Goal: Task Accomplishment & Management: Manage account settings

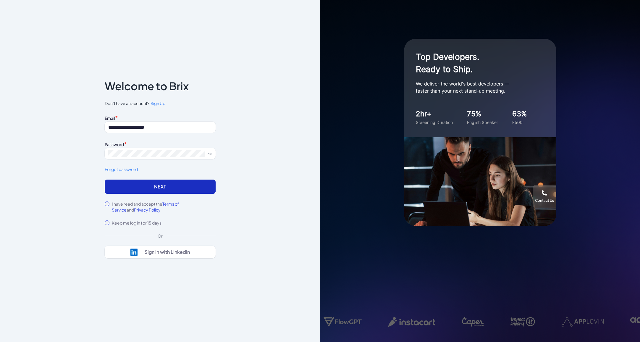
click at [135, 184] on button "Next" at bounding box center [160, 187] width 111 height 14
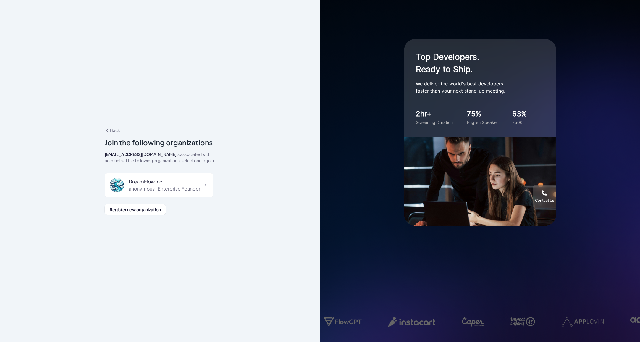
click at [135, 185] on div "anonymous , Enterprise Founder" at bounding box center [165, 188] width 72 height 7
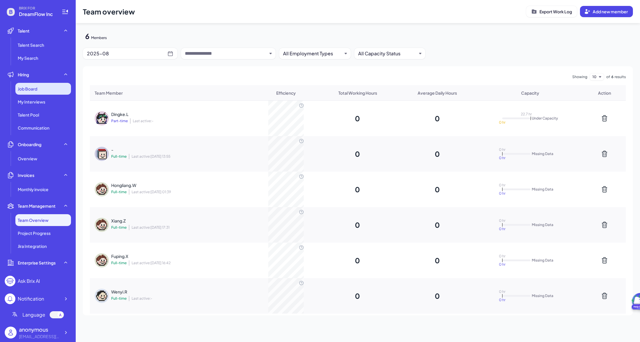
click at [37, 89] on span "Job Board" at bounding box center [28, 89] width 20 height 6
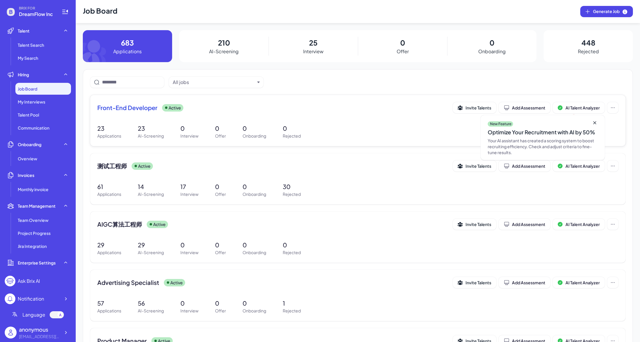
click at [131, 108] on span "Front-End Developer" at bounding box center [127, 108] width 60 height 8
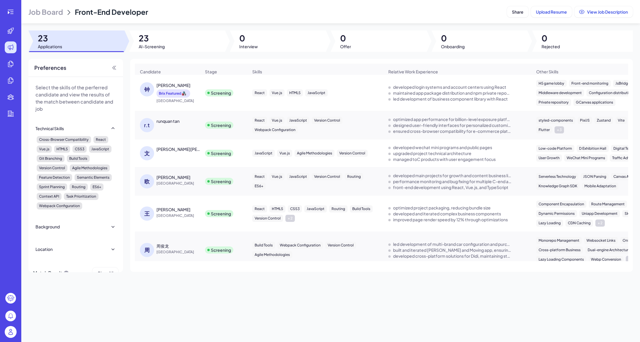
click at [167, 82] on div "[PERSON_NAME]" at bounding box center [173, 85] width 34 height 6
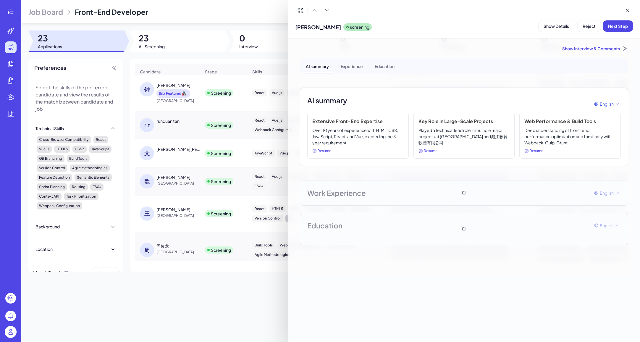
click at [353, 68] on div "Experience" at bounding box center [352, 66] width 32 height 15
click at [323, 69] on div "AI summary" at bounding box center [317, 66] width 33 height 15
click at [626, 11] on icon at bounding box center [627, 10] width 6 height 6
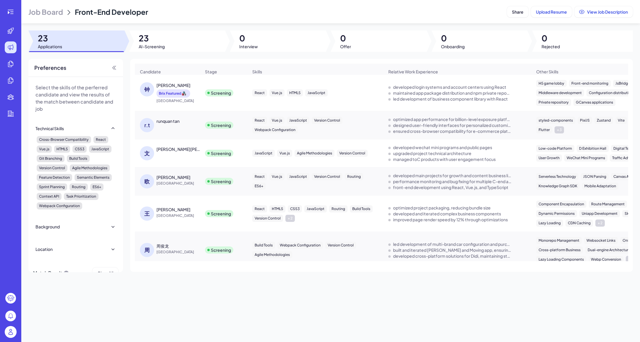
click at [166, 85] on div "钟大兵" at bounding box center [173, 85] width 34 height 6
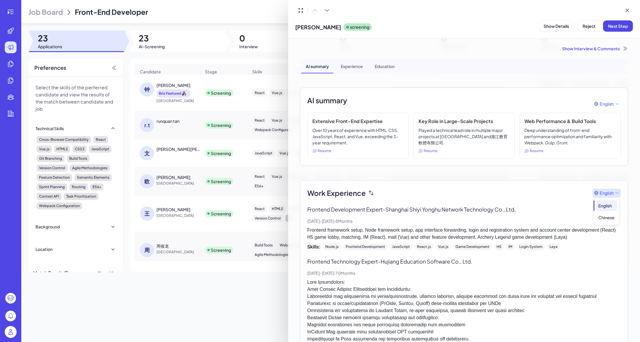
click at [607, 190] on span "English" at bounding box center [607, 193] width 14 height 6
click at [605, 218] on div "Chinese" at bounding box center [606, 217] width 21 height 11
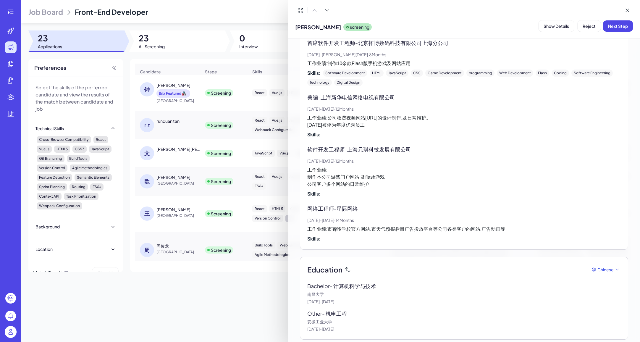
scroll to position [548, 0]
click at [583, 25] on span "Reject" at bounding box center [589, 25] width 13 height 5
click at [459, 133] on div "Skills:" at bounding box center [464, 134] width 314 height 7
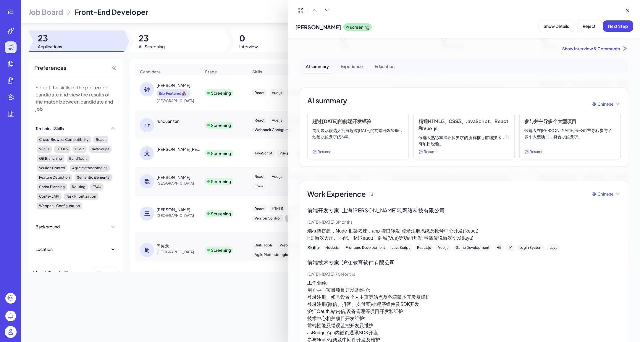
scroll to position [0, 0]
click at [583, 24] on span "Reject" at bounding box center [589, 25] width 13 height 5
click at [617, 64] on span "Ok" at bounding box center [617, 63] width 6 height 5
click at [159, 121] on div at bounding box center [320, 171] width 640 height 342
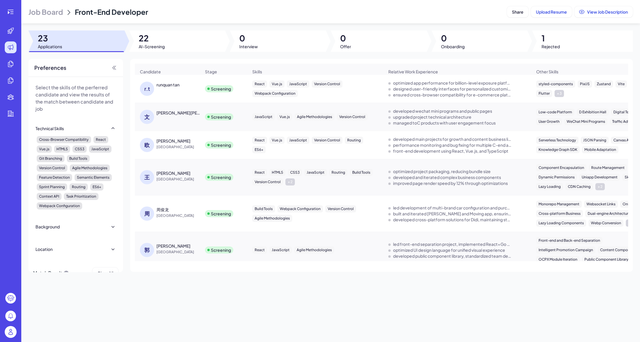
click at [166, 79] on div "r.t runquan tan" at bounding box center [167, 89] width 64 height 24
click at [166, 86] on div "runquan tan" at bounding box center [167, 85] width 23 height 6
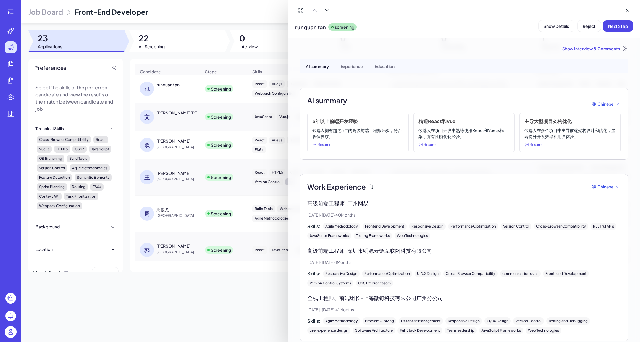
click at [205, 304] on div at bounding box center [320, 171] width 640 height 342
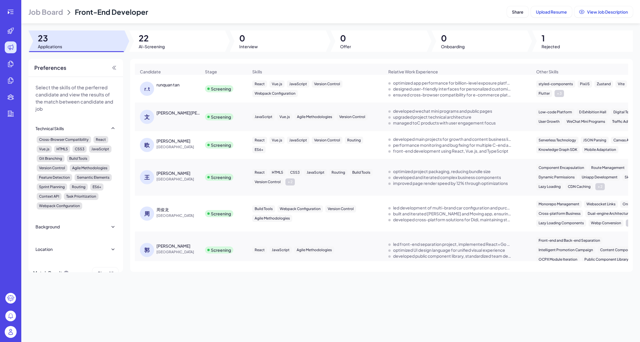
click at [160, 111] on div "文斌吴" at bounding box center [178, 113] width 44 height 6
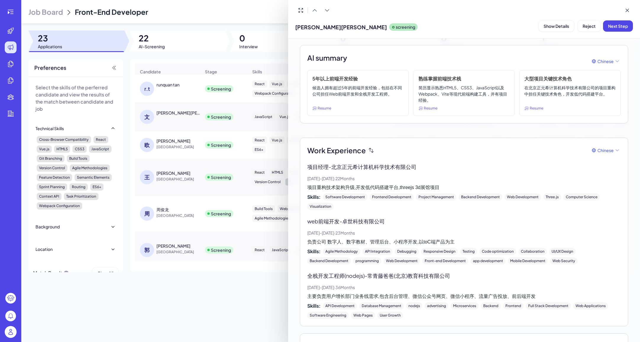
scroll to position [61, 0]
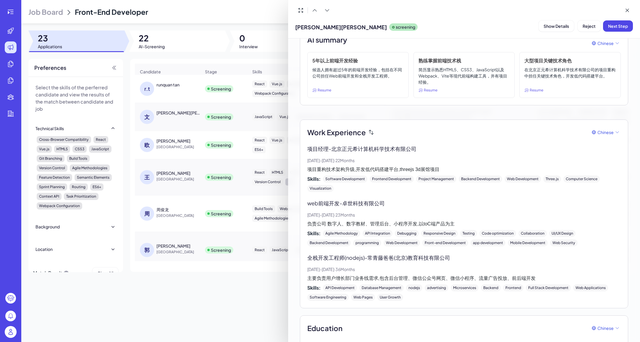
click at [243, 308] on div at bounding box center [320, 171] width 640 height 342
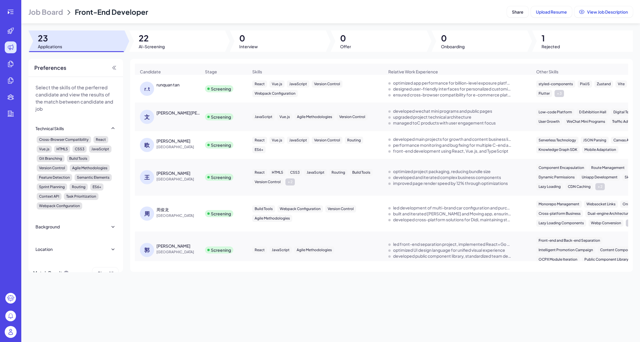
click at [161, 140] on div "欧洋志" at bounding box center [173, 141] width 34 height 6
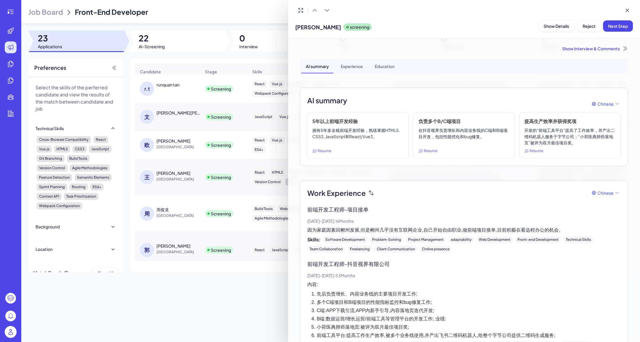
scroll to position [0, 0]
click at [211, 280] on div at bounding box center [320, 171] width 640 height 342
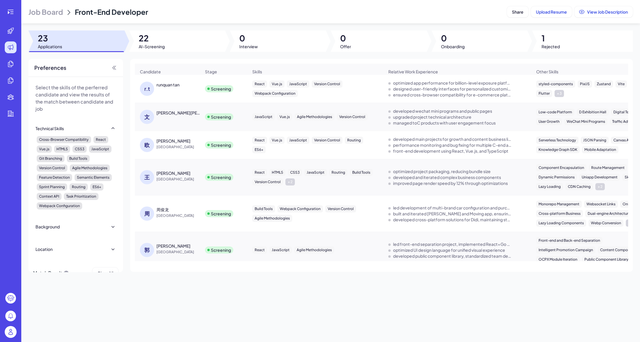
click at [164, 177] on span "China" at bounding box center [178, 179] width 44 height 6
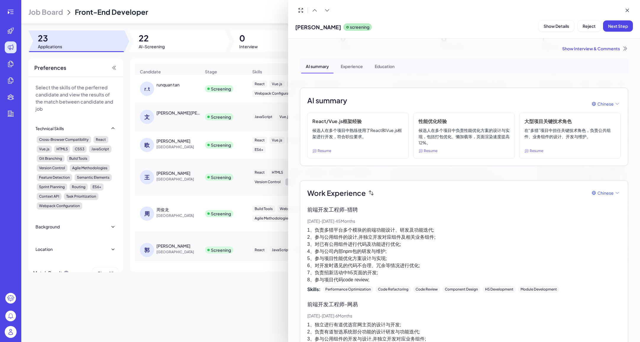
click at [224, 302] on div at bounding box center [320, 171] width 640 height 342
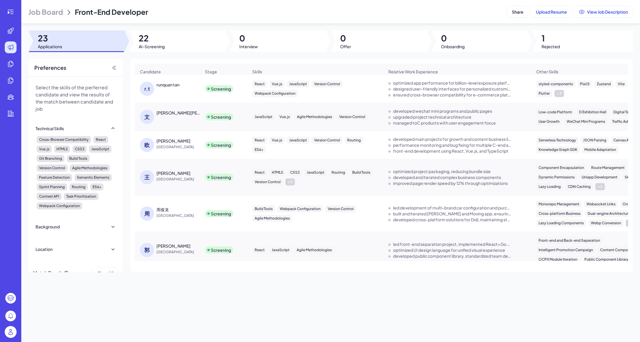
click at [167, 177] on span "China" at bounding box center [178, 179] width 44 height 6
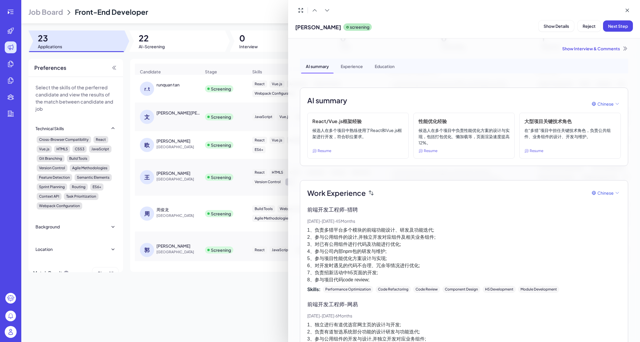
click at [169, 214] on div at bounding box center [320, 171] width 640 height 342
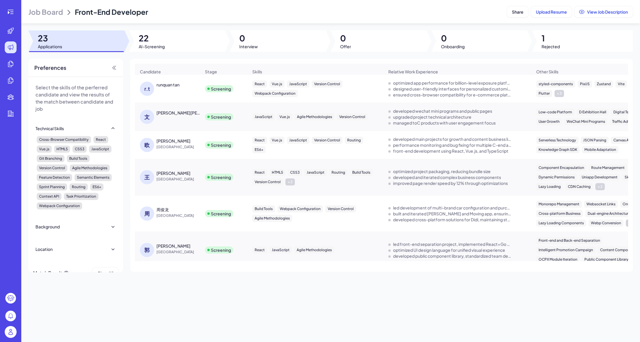
click at [158, 212] on div "周俊龙" at bounding box center [162, 209] width 12 height 6
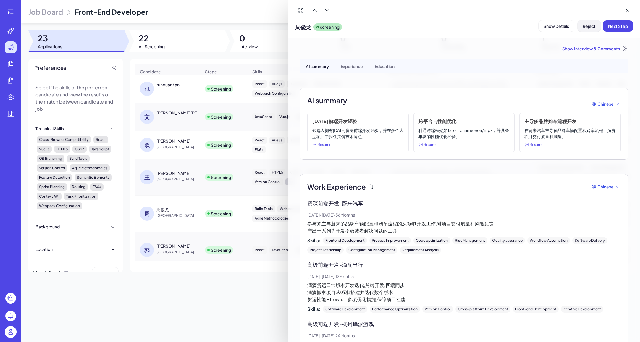
click at [583, 25] on span "Reject" at bounding box center [589, 25] width 13 height 5
click at [615, 62] on span "Ok" at bounding box center [617, 63] width 6 height 5
click at [184, 312] on div at bounding box center [320, 171] width 640 height 342
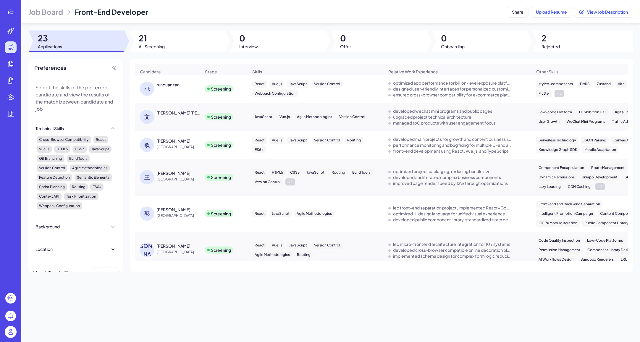
click at [164, 210] on div "郭金涛" at bounding box center [173, 209] width 34 height 6
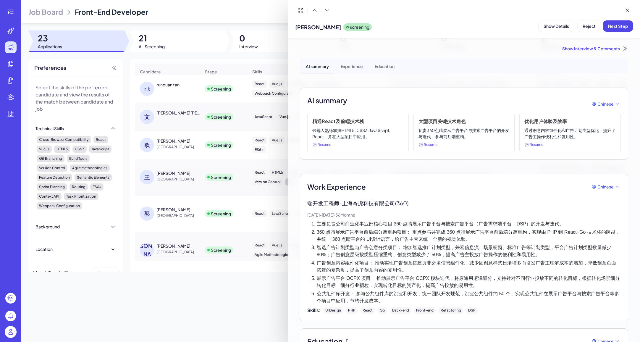
click at [222, 300] on div at bounding box center [320, 171] width 640 height 342
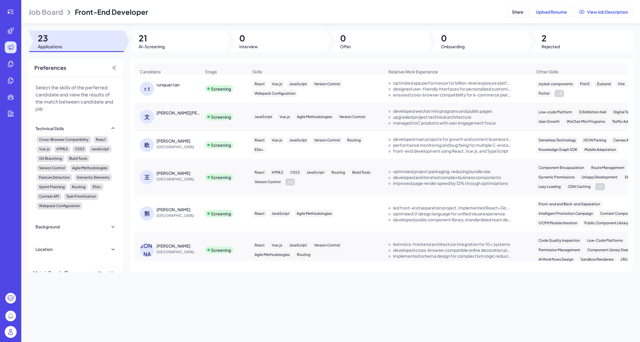
scroll to position [33, 0]
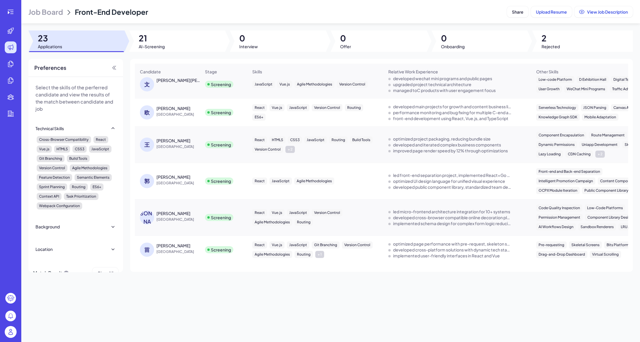
click at [164, 220] on span "China" at bounding box center [178, 220] width 44 height 6
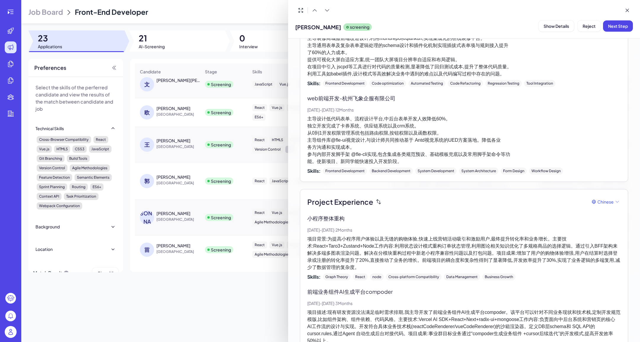
scroll to position [229, 0]
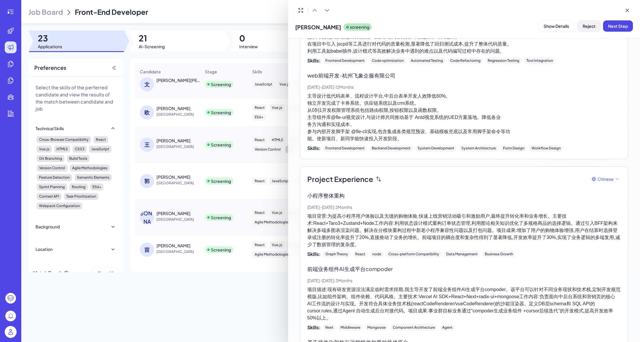
click at [585, 24] on span "Reject" at bounding box center [589, 25] width 13 height 5
click at [615, 61] on button "Ok" at bounding box center [617, 64] width 14 height 10
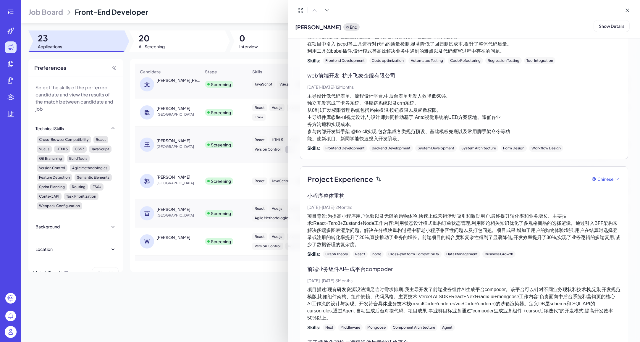
click at [188, 299] on div at bounding box center [320, 171] width 640 height 342
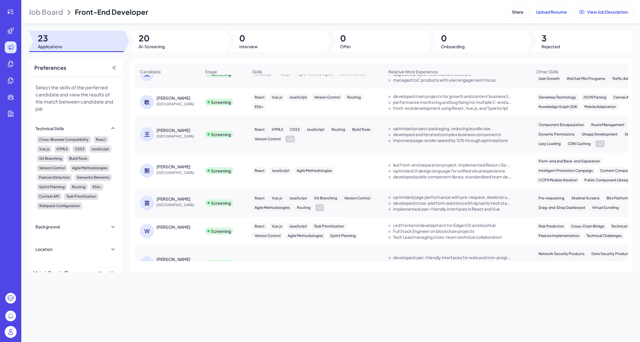
scroll to position [49, 0]
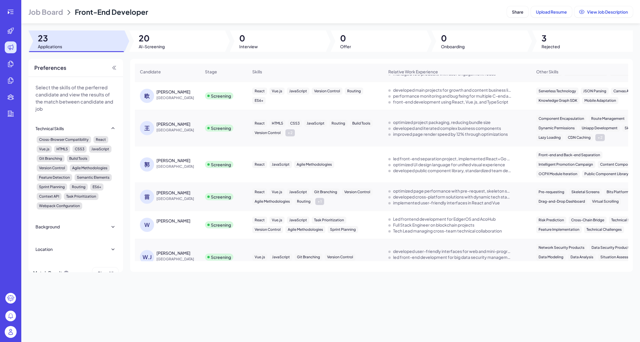
click at [163, 193] on div "苗宏图" at bounding box center [173, 193] width 34 height 6
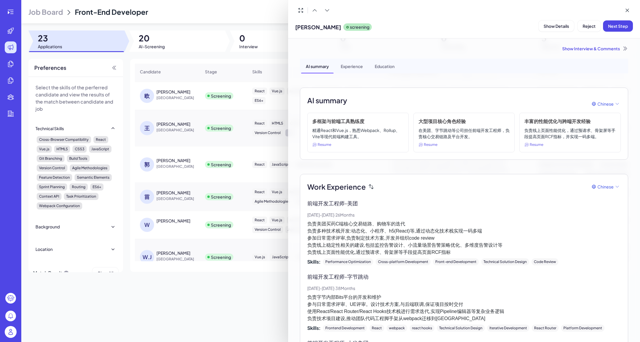
scroll to position [0, 0]
click at [609, 28] on span "Next Step" at bounding box center [618, 25] width 20 height 5
click at [166, 319] on div at bounding box center [320, 171] width 640 height 342
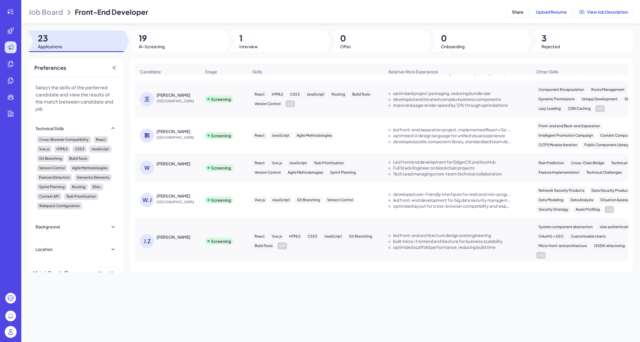
scroll to position [82, 0]
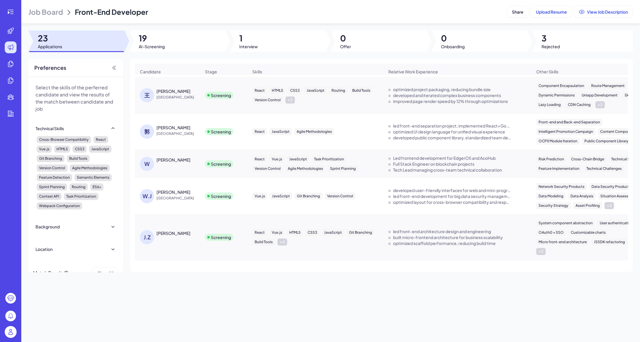
click at [177, 161] on div "Wang王Ximing西明" at bounding box center [173, 160] width 34 height 6
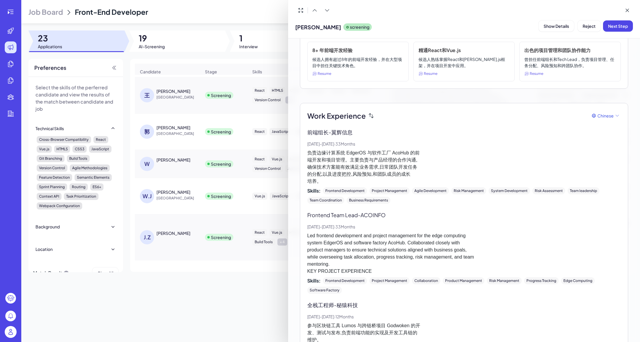
scroll to position [71, 0]
click at [578, 24] on button "Reject" at bounding box center [589, 25] width 23 height 11
click at [620, 63] on button "Ok" at bounding box center [617, 64] width 14 height 10
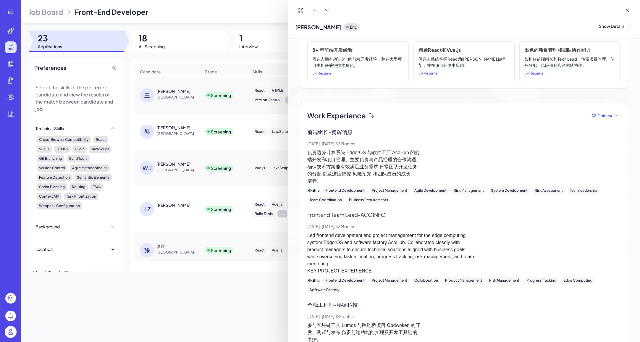
click at [163, 201] on div at bounding box center [320, 171] width 640 height 342
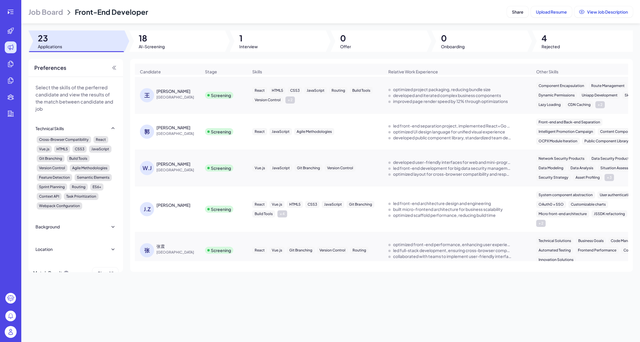
click at [164, 167] on div "Wu Jiajie" at bounding box center [173, 164] width 34 height 6
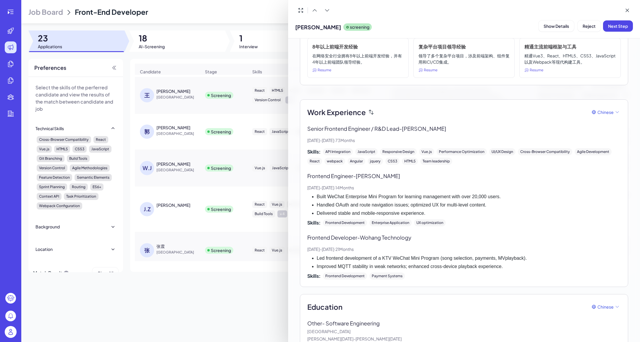
scroll to position [81, 0]
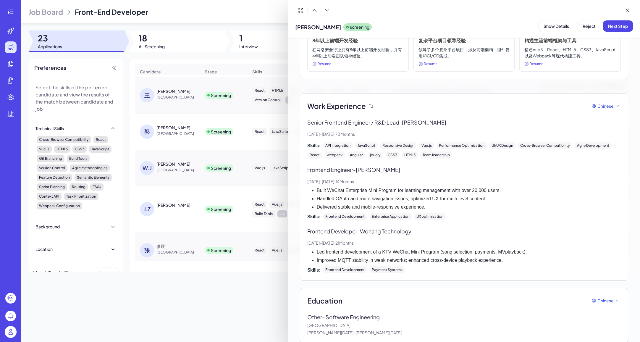
click at [217, 288] on div at bounding box center [320, 171] width 640 height 342
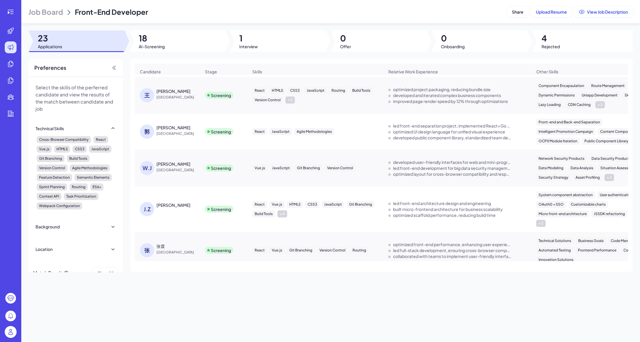
click at [163, 208] on div "Jian Zhang" at bounding box center [173, 205] width 34 height 6
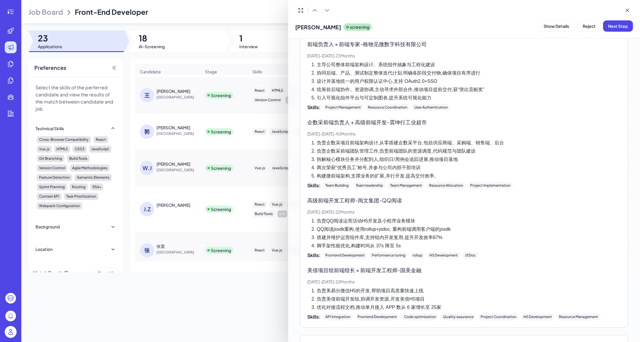
scroll to position [158, 0]
click at [580, 29] on button "Reject" at bounding box center [589, 25] width 23 height 11
click at [612, 61] on button "Ok" at bounding box center [617, 64] width 14 height 10
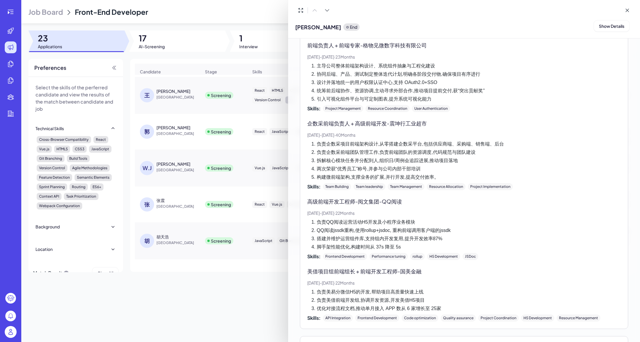
click at [157, 202] on div at bounding box center [320, 171] width 640 height 342
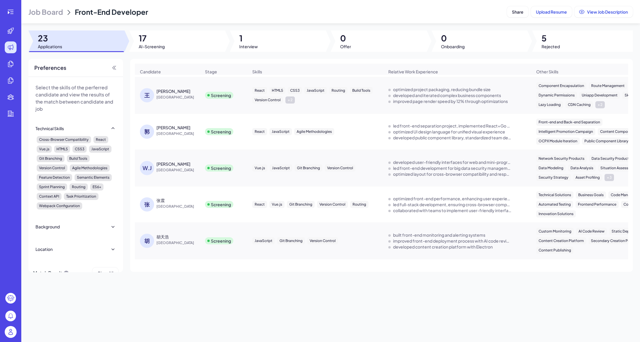
click at [160, 202] on div "张震" at bounding box center [160, 200] width 8 height 6
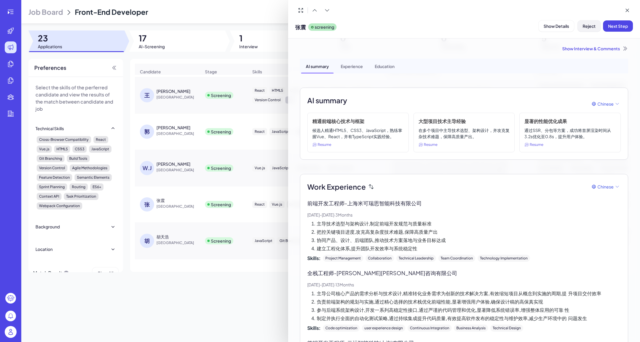
scroll to position [0, 0]
click at [583, 28] on span "Reject" at bounding box center [589, 25] width 13 height 5
click at [618, 64] on span "Ok" at bounding box center [617, 63] width 6 height 5
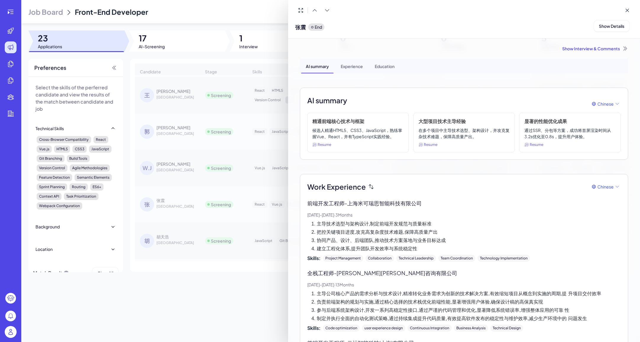
click at [169, 284] on div at bounding box center [320, 171] width 640 height 342
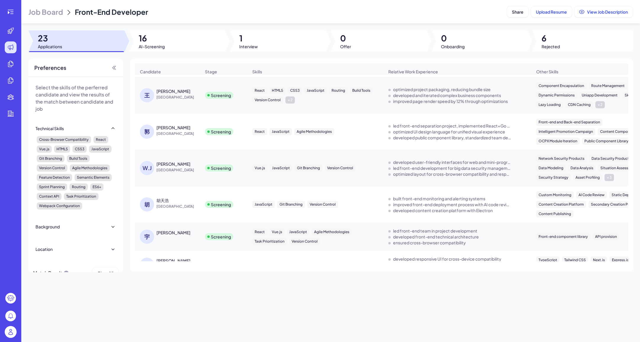
click at [164, 209] on span "China" at bounding box center [178, 207] width 44 height 6
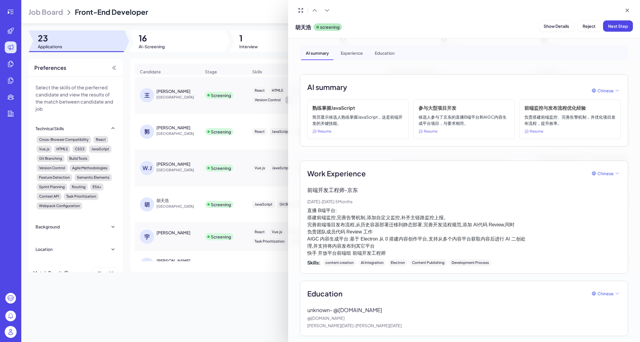
scroll to position [13, 0]
click at [588, 27] on span "Reject" at bounding box center [589, 25] width 13 height 5
click at [614, 63] on span "Ok" at bounding box center [617, 63] width 6 height 5
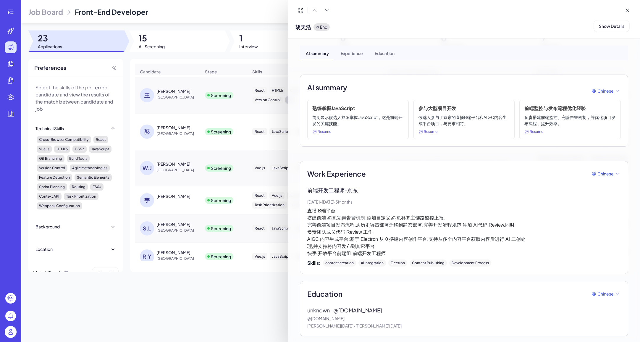
click at [164, 215] on div at bounding box center [320, 171] width 640 height 342
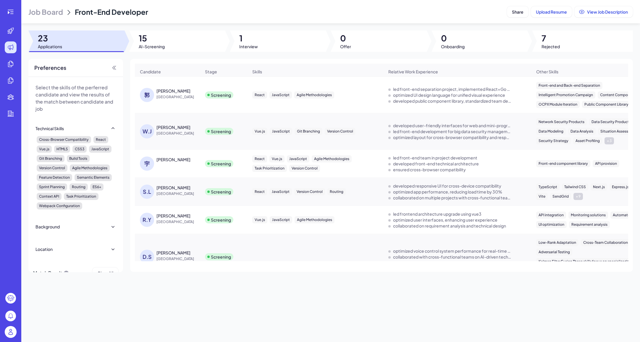
scroll to position [128, 0]
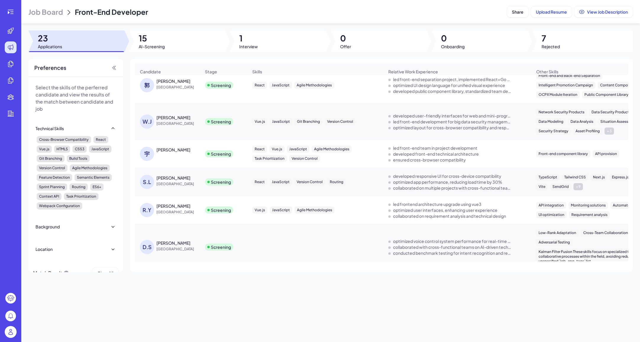
click at [167, 180] on div "SHENGNAN LI" at bounding box center [173, 178] width 34 height 6
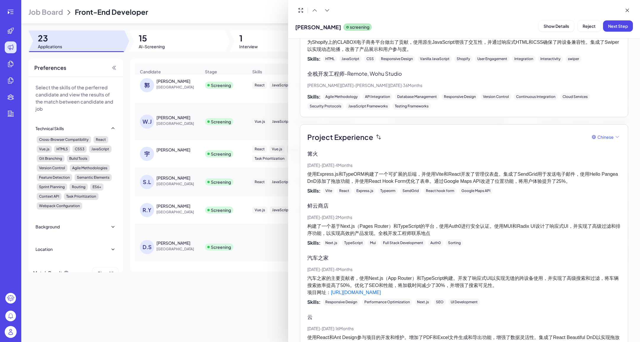
scroll to position [340, 0]
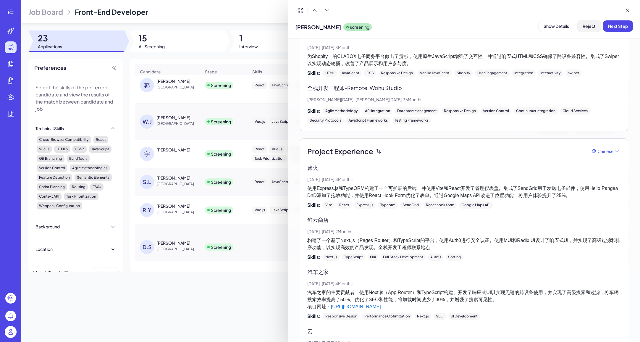
click at [583, 27] on span "Reject" at bounding box center [589, 25] width 13 height 5
click at [614, 64] on span "Ok" at bounding box center [617, 63] width 6 height 5
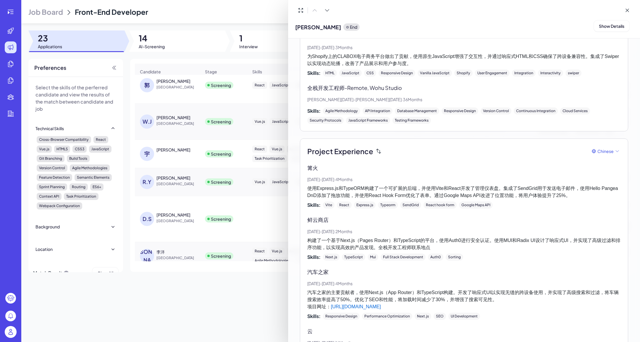
click at [201, 306] on div at bounding box center [320, 171] width 640 height 342
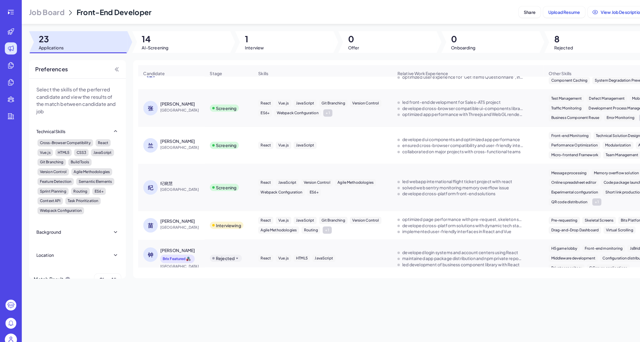
scroll to position [334, 0]
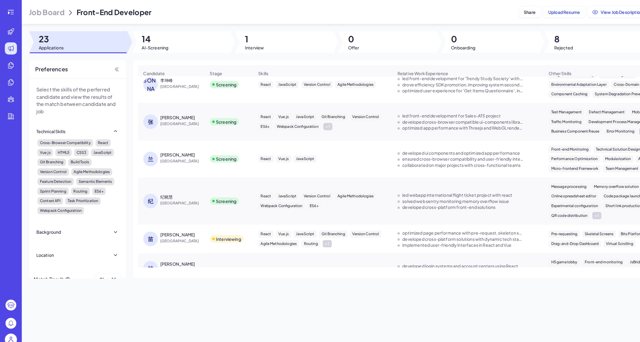
click at [162, 194] on div "纪晓慧" at bounding box center [162, 192] width 12 height 6
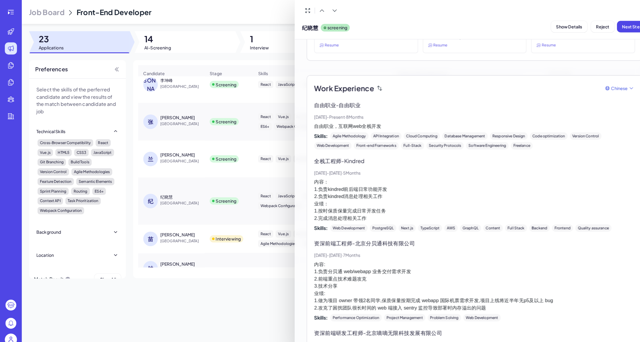
scroll to position [109, 0]
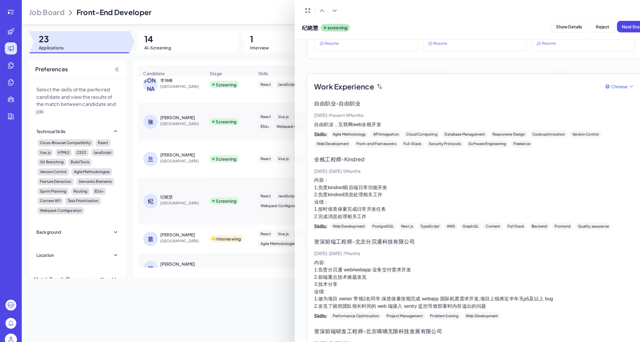
click at [155, 159] on div at bounding box center [320, 171] width 640 height 342
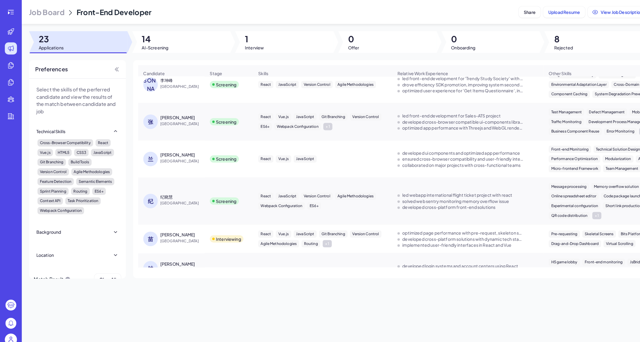
click at [156, 152] on div "兰" at bounding box center [148, 155] width 17 height 14
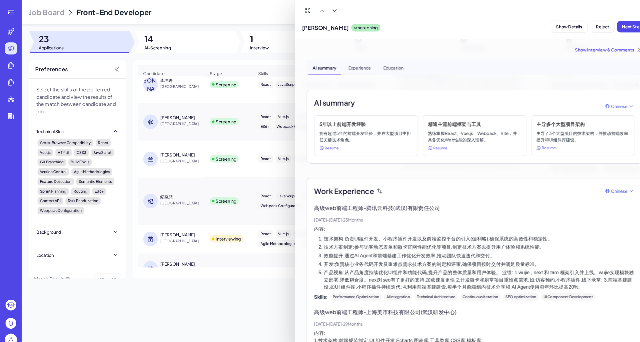
scroll to position [0, 0]
click at [237, 298] on div at bounding box center [320, 171] width 640 height 342
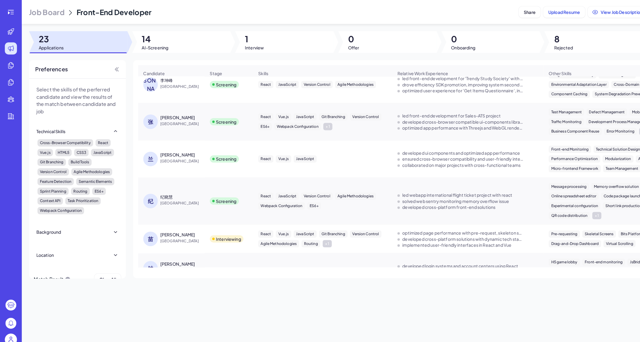
click at [162, 116] on div "张静" at bounding box center [173, 115] width 34 height 6
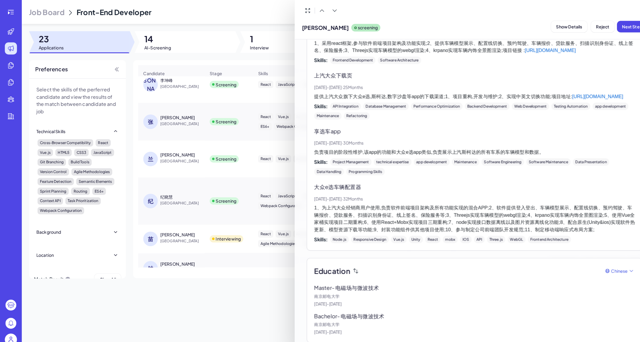
scroll to position [706, 0]
click at [230, 304] on div at bounding box center [320, 171] width 640 height 342
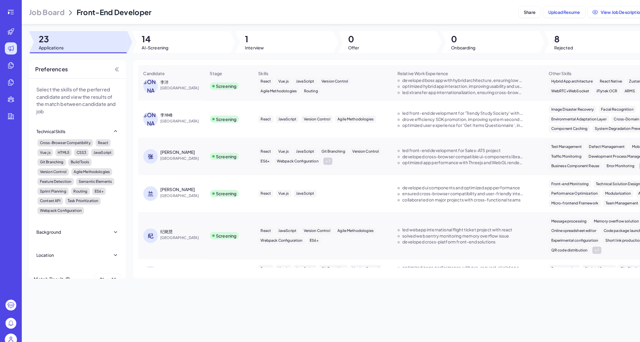
scroll to position [294, 0]
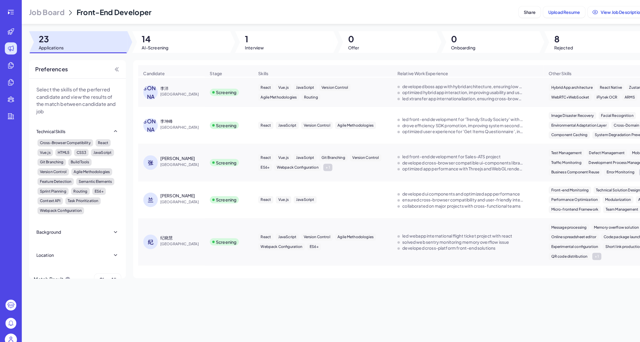
click at [162, 119] on div "李坤峰" at bounding box center [162, 118] width 12 height 6
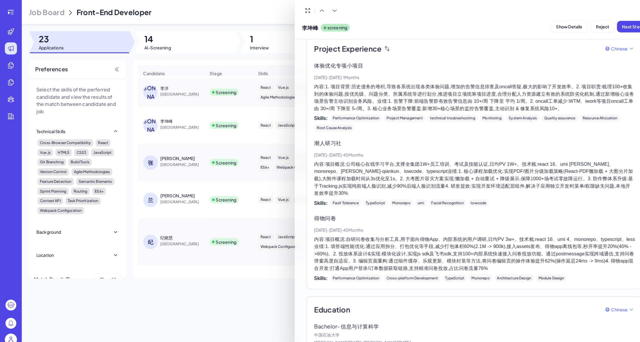
scroll to position [391, 0]
click at [232, 310] on div at bounding box center [320, 171] width 640 height 342
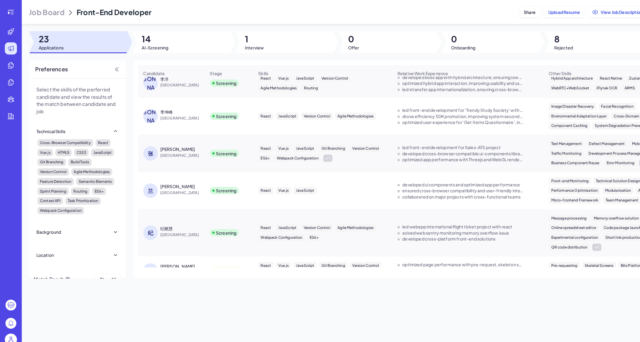
scroll to position [288, 0]
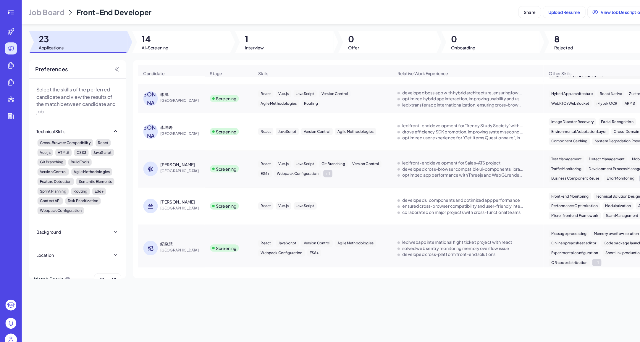
click at [161, 92] on div "李洋" at bounding box center [160, 92] width 8 height 6
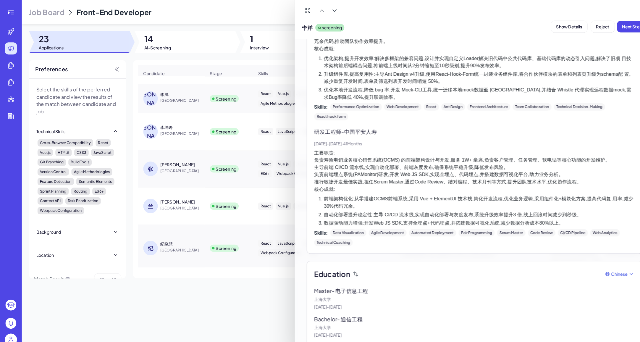
scroll to position [450, 0]
click at [223, 290] on div at bounding box center [320, 171] width 640 height 342
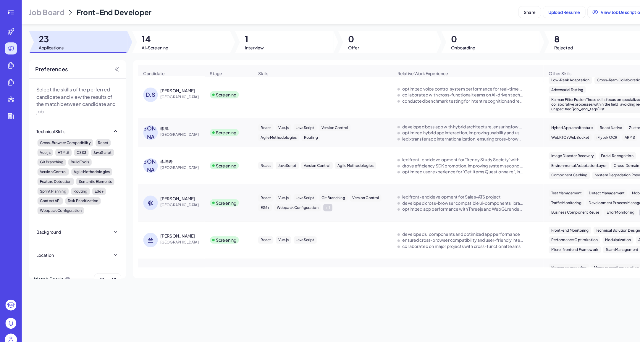
scroll to position [235, 0]
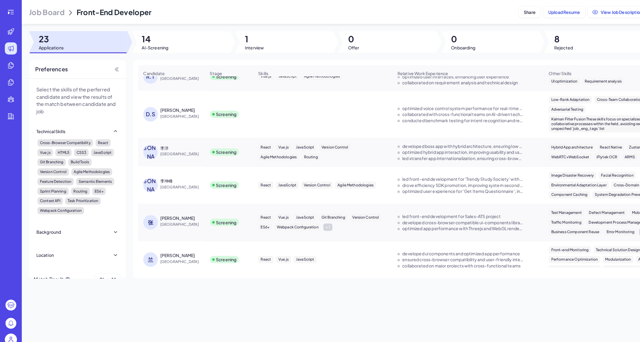
click at [164, 112] on span "China" at bounding box center [178, 114] width 44 height 6
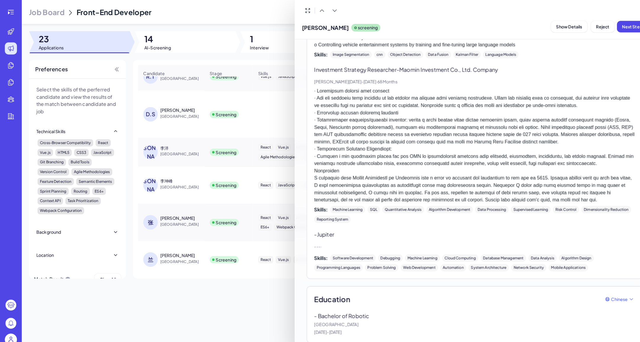
scroll to position [613, 0]
click at [214, 295] on div at bounding box center [320, 171] width 640 height 342
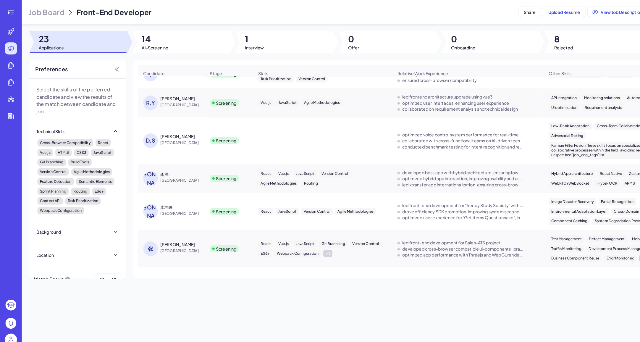
scroll to position [204, 0]
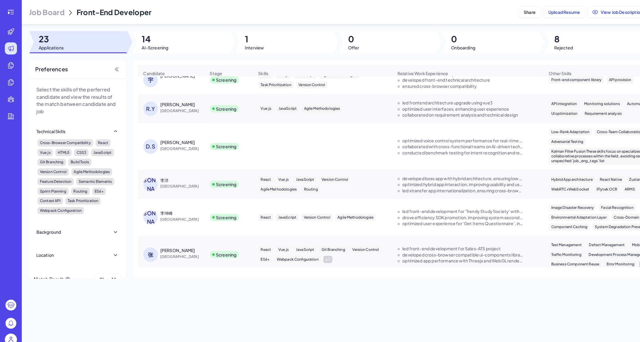
click at [164, 106] on span "Hong Kong" at bounding box center [178, 108] width 44 height 6
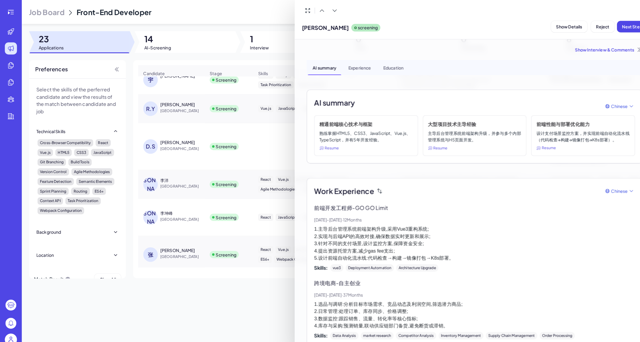
scroll to position [0, 0]
click at [247, 291] on div at bounding box center [320, 171] width 640 height 342
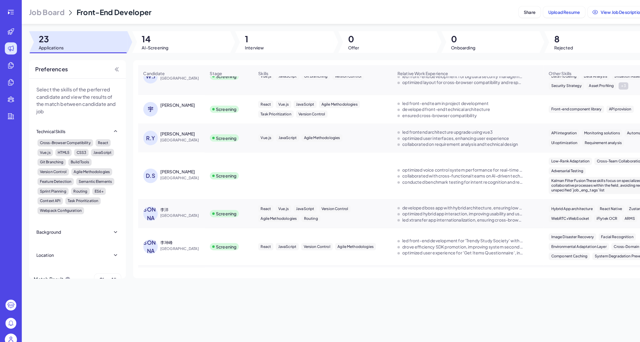
scroll to position [175, 0]
click at [161, 101] on div "宇生罗" at bounding box center [173, 104] width 34 height 6
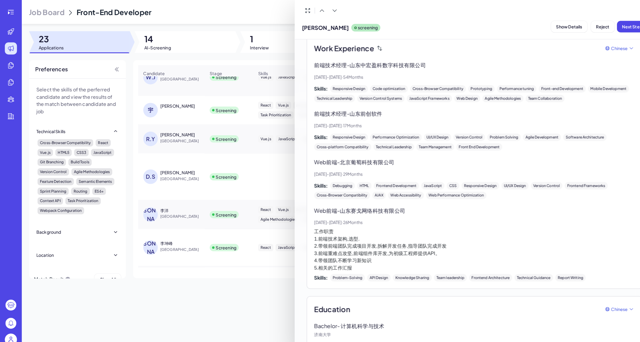
scroll to position [146, 0]
click at [216, 295] on div at bounding box center [320, 171] width 640 height 342
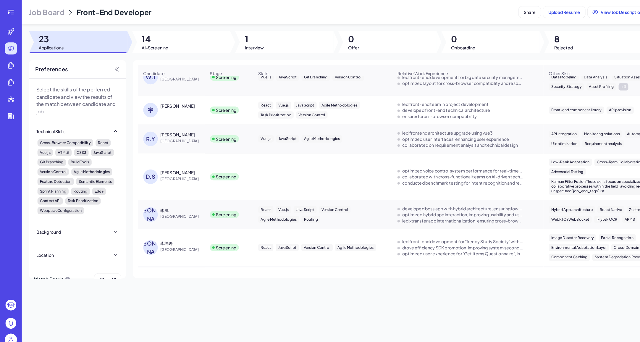
scroll to position [148, 0]
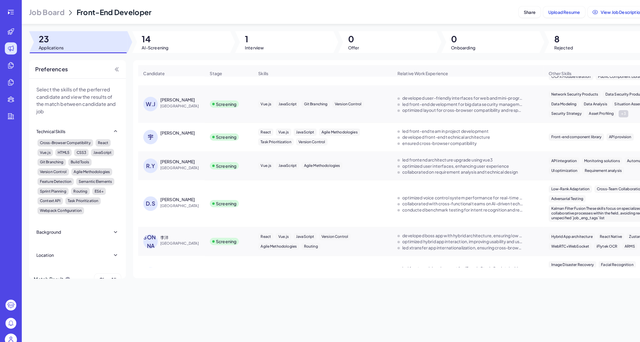
click at [164, 97] on div "Wu Jiajie" at bounding box center [173, 98] width 34 height 6
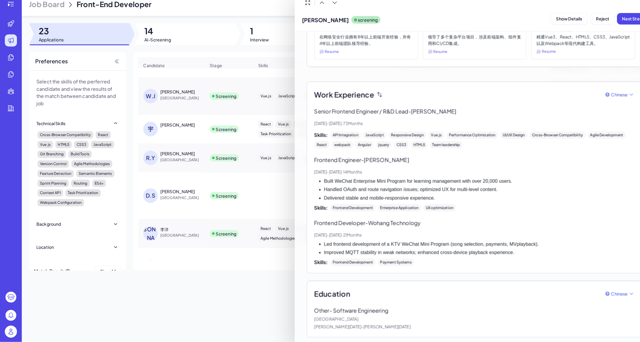
scroll to position [0, 0]
click at [237, 300] on div at bounding box center [320, 171] width 640 height 342
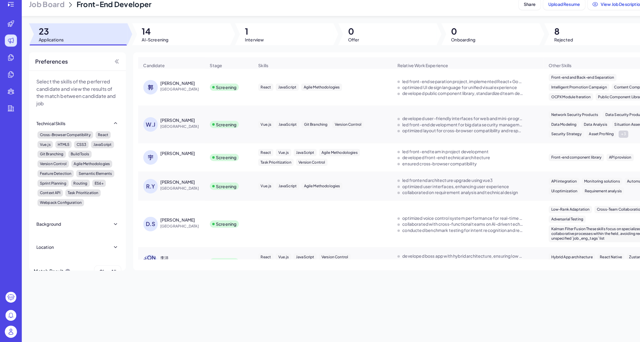
scroll to position [120, 0]
click at [165, 86] on div "郭金涛" at bounding box center [173, 89] width 34 height 6
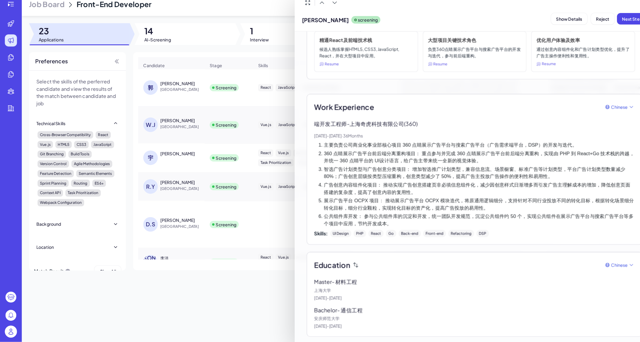
scroll to position [74, 0]
click at [226, 265] on div at bounding box center [320, 171] width 640 height 342
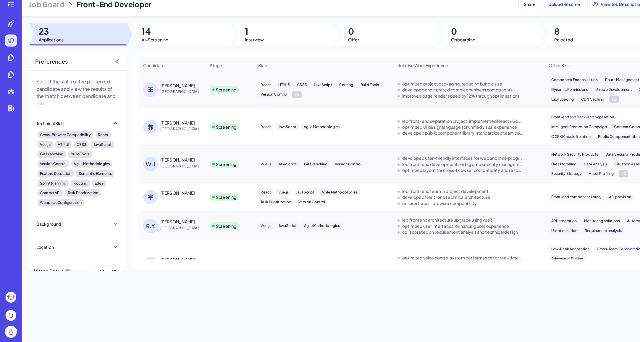
scroll to position [75, 0]
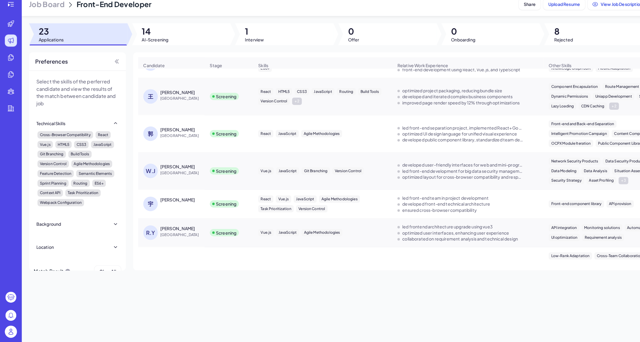
click at [161, 101] on span "China" at bounding box center [178, 104] width 44 height 6
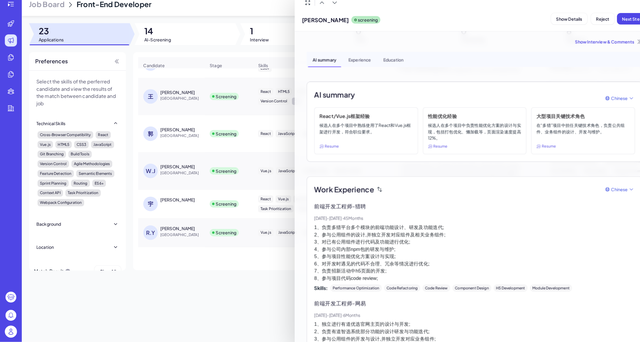
scroll to position [0, 0]
click at [190, 277] on div at bounding box center [320, 171] width 640 height 342
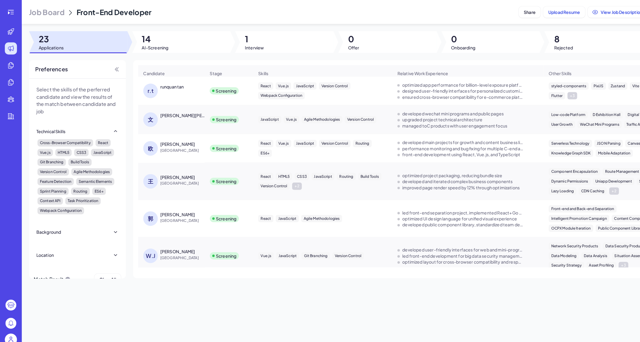
click at [163, 146] on span "China" at bounding box center [178, 147] width 44 height 6
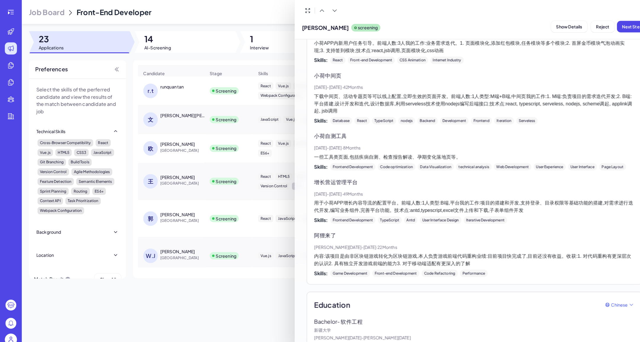
scroll to position [716, 0]
click at [175, 310] on div at bounding box center [320, 171] width 640 height 342
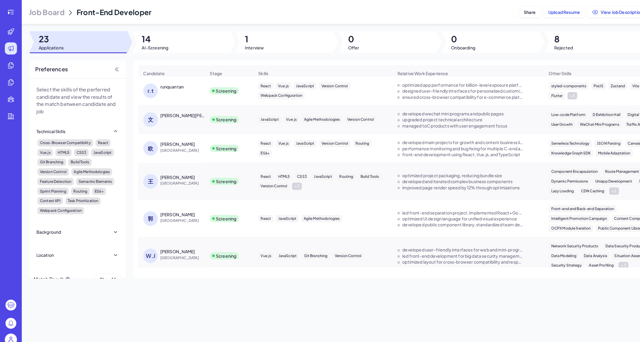
click at [159, 169] on div "王 王英 China" at bounding box center [167, 177] width 64 height 24
click at [160, 173] on div "王英" at bounding box center [173, 173] width 34 height 6
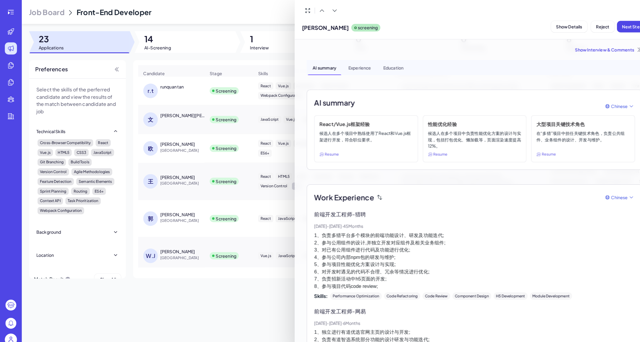
scroll to position [0, 0]
click at [165, 83] on div at bounding box center [320, 171] width 640 height 342
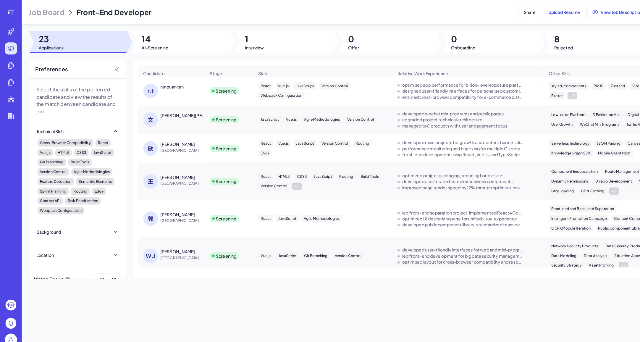
click at [169, 86] on div "runquan tan" at bounding box center [167, 85] width 23 height 6
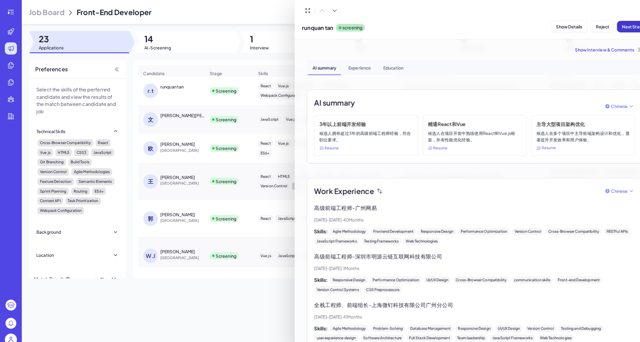
click at [617, 21] on button "Next Step" at bounding box center [618, 25] width 30 height 11
click at [161, 104] on div at bounding box center [320, 171] width 640 height 342
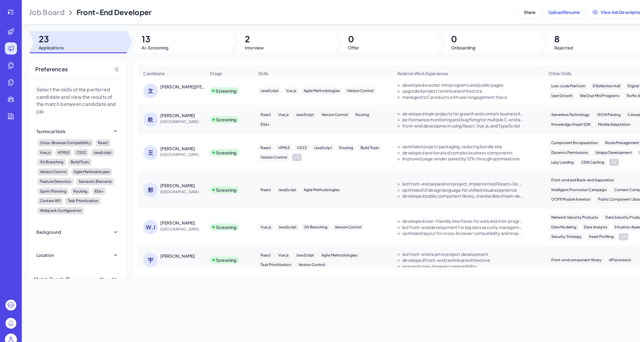
click at [165, 86] on div "文斌吴" at bounding box center [178, 85] width 44 height 6
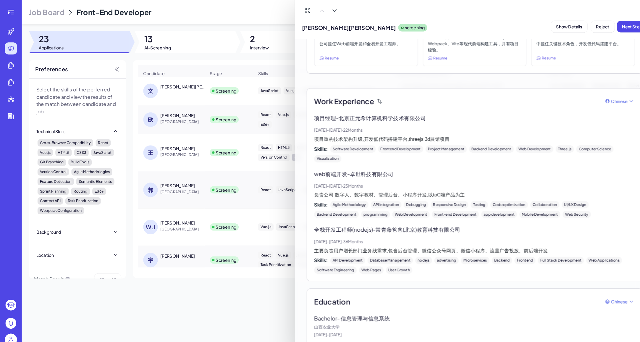
scroll to position [94, 0]
click at [153, 108] on div at bounding box center [320, 171] width 640 height 342
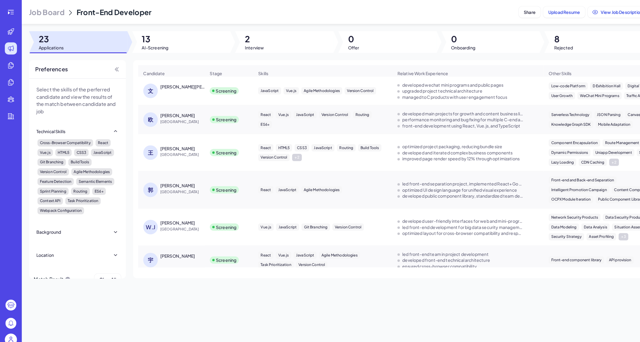
click at [164, 111] on div "欧洋志" at bounding box center [173, 113] width 34 height 6
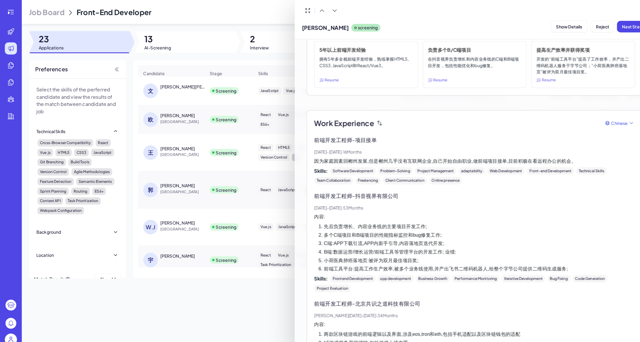
scroll to position [74, 0]
click at [616, 26] on span "Next Step" at bounding box center [618, 25] width 20 height 5
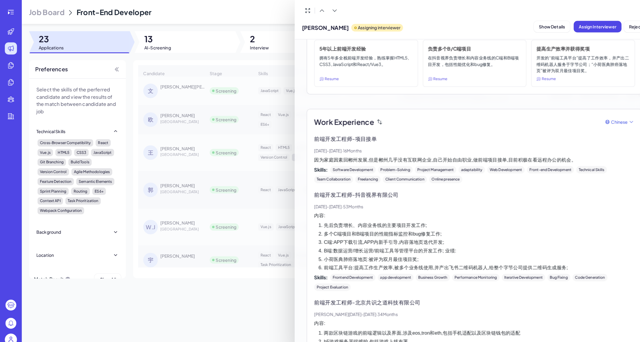
click at [162, 151] on div at bounding box center [320, 171] width 640 height 342
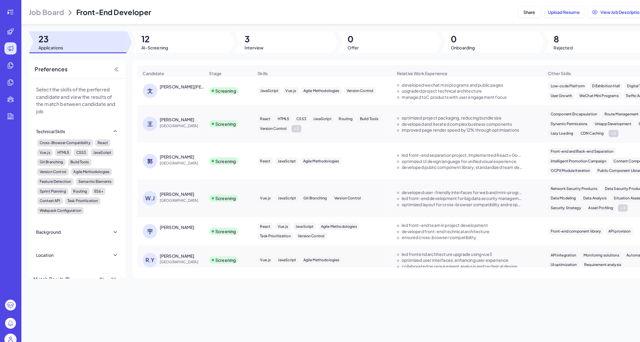
scroll to position [0, 0]
click at [161, 154] on div "郭金涛" at bounding box center [173, 153] width 34 height 6
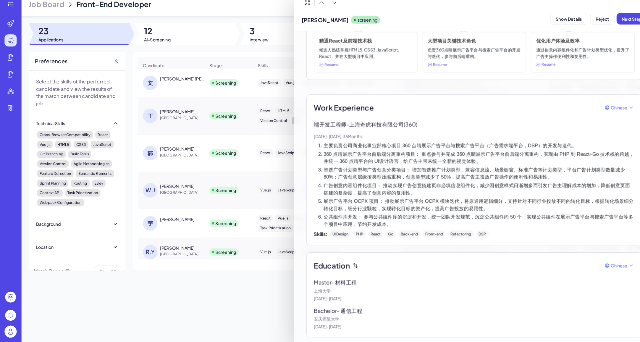
click at [162, 170] on div at bounding box center [320, 171] width 640 height 342
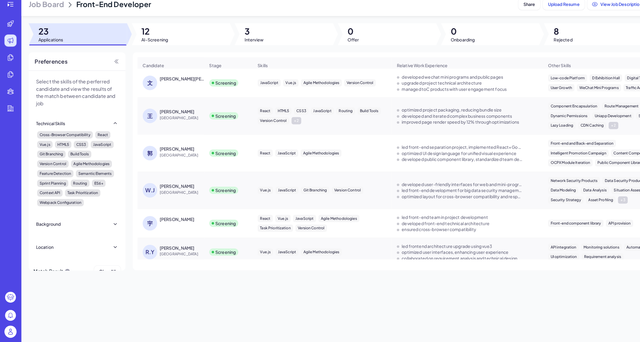
click at [163, 187] on div "Wu Jiajie" at bounding box center [173, 190] width 34 height 6
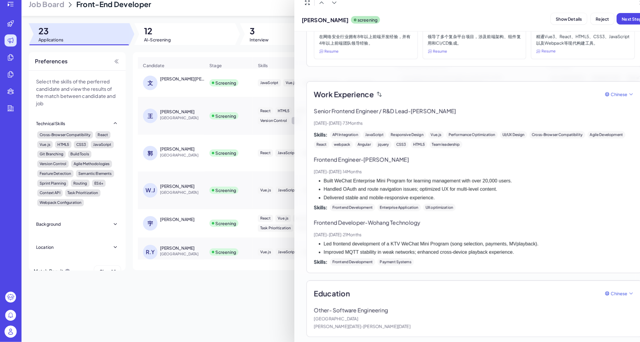
scroll to position [87, 0]
click at [166, 186] on div at bounding box center [320, 171] width 640 height 342
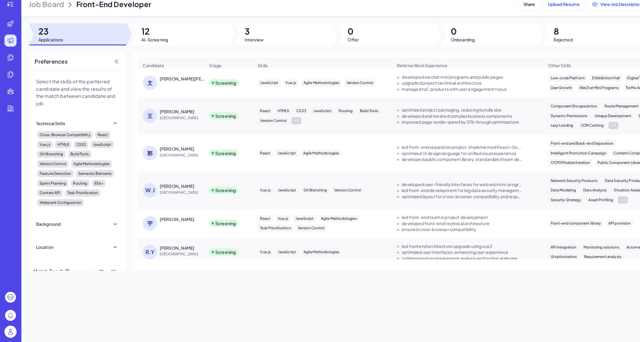
click at [164, 219] on div "宇生罗" at bounding box center [173, 222] width 34 height 6
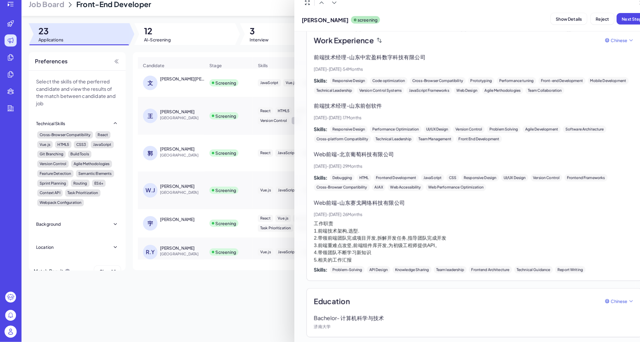
scroll to position [146, 0]
click at [188, 210] on div at bounding box center [320, 171] width 640 height 342
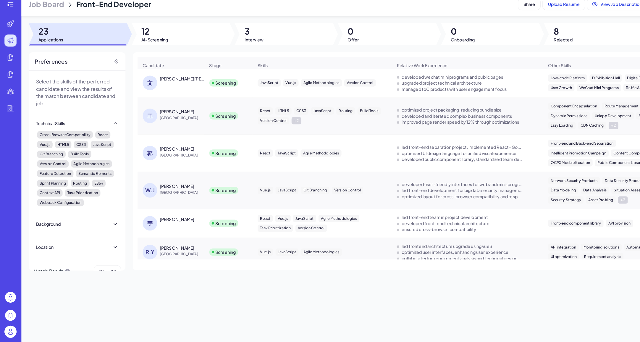
click at [161, 247] on div "Rita Yiu" at bounding box center [173, 250] width 34 height 6
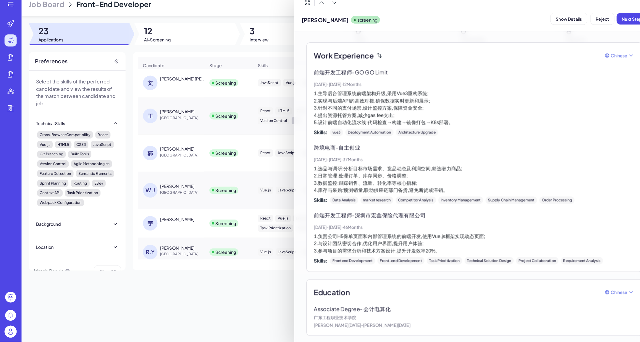
scroll to position [124, 0]
click at [218, 329] on div at bounding box center [320, 171] width 640 height 342
